Goal: Information Seeking & Learning: Learn about a topic

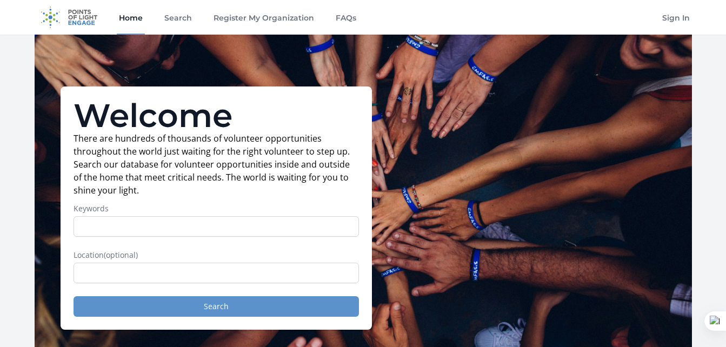
click at [308, 86] on div "Welcome There are hundreds of thousands of volunteer opportunities throughout t…" at bounding box center [216, 207] width 311 height 243
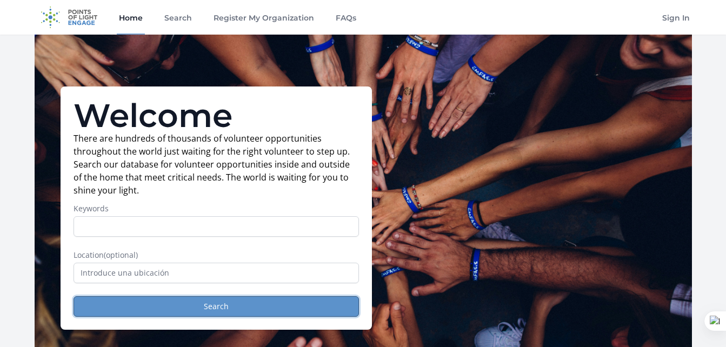
click at [310, 296] on button "Search" at bounding box center [216, 306] width 285 height 21
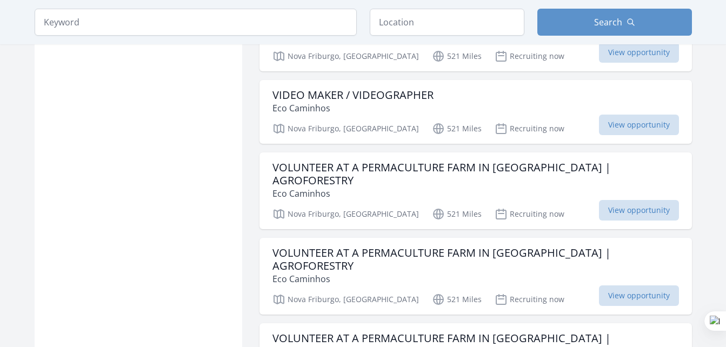
scroll to position [1135, 0]
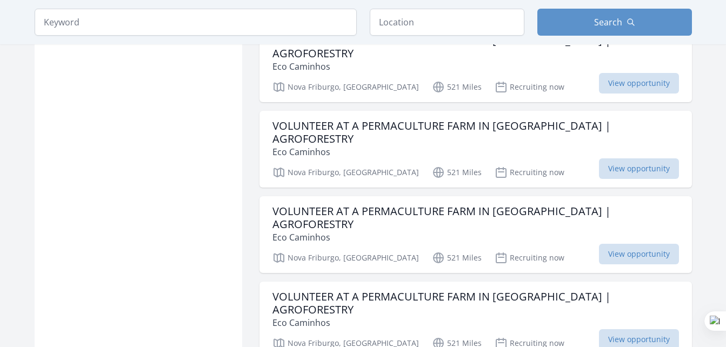
scroll to position [1329, 0]
click at [478, 145] on p "Eco Caminhos" at bounding box center [475, 151] width 407 height 13
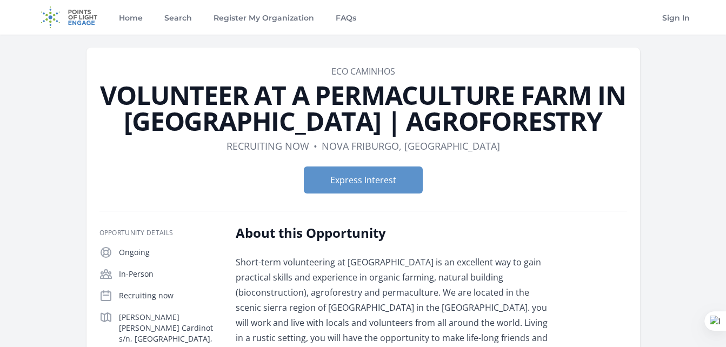
scroll to position [303, 0]
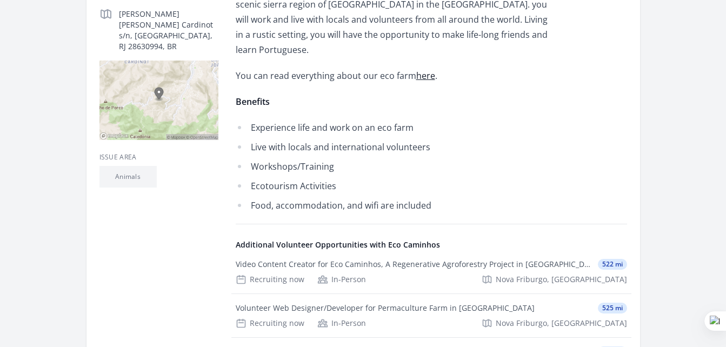
click at [725, 188] on main "Organization Eco Caminhos VOLUNTEER AT A PERMACULTURE FARM IN BRAZIL | AGROFORE…" at bounding box center [363, 169] width 726 height 876
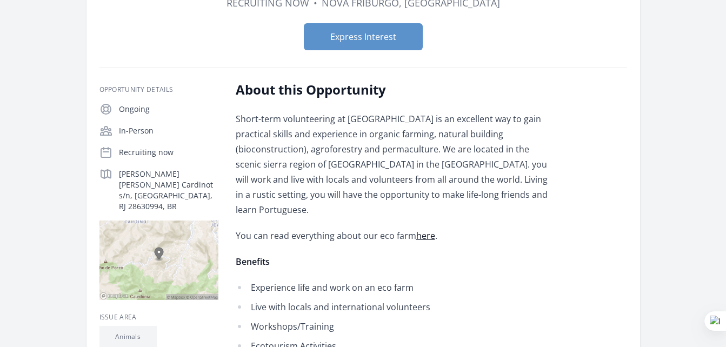
scroll to position [142, 0]
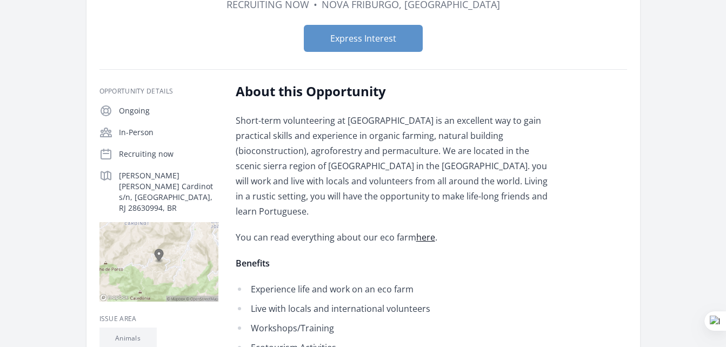
click at [418, 231] on link "here" at bounding box center [425, 237] width 19 height 12
